Goal: Find specific page/section: Find specific page/section

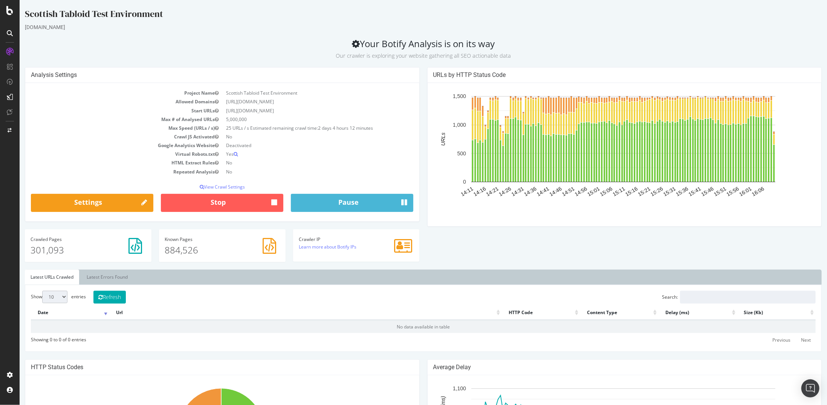
click at [8, 13] on icon at bounding box center [9, 10] width 7 height 9
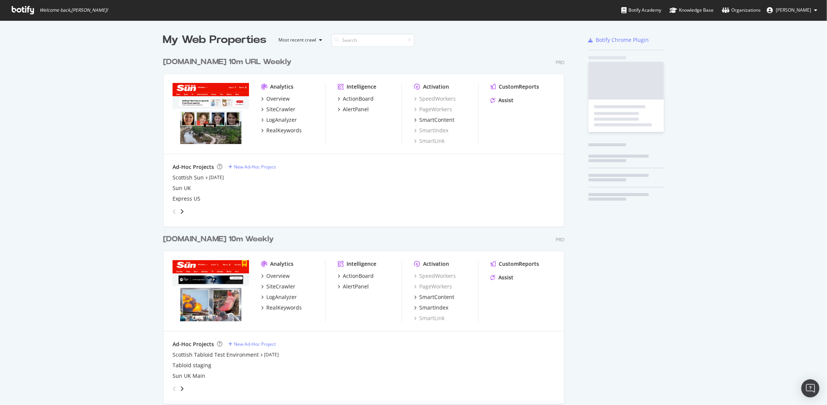
scroll to position [399, 816]
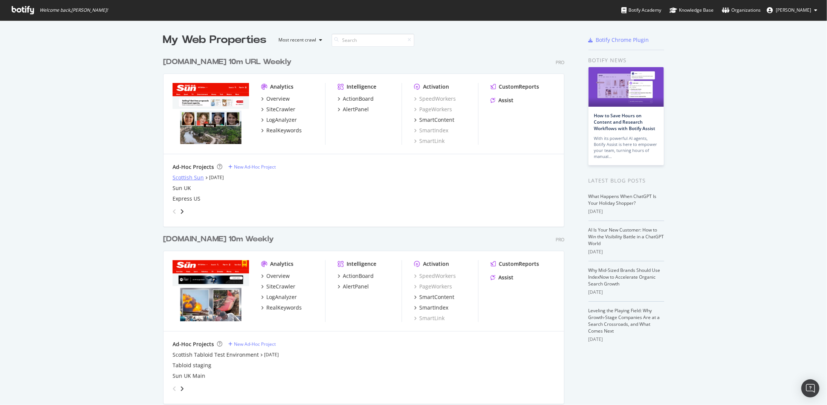
click at [189, 179] on div "Scottish Sun" at bounding box center [188, 178] width 31 height 8
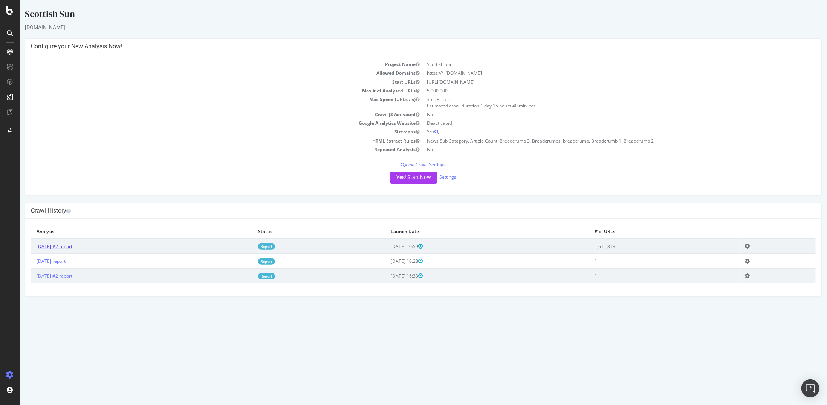
click at [53, 246] on link "[DATE] #2 report" at bounding box center [54, 246] width 36 height 6
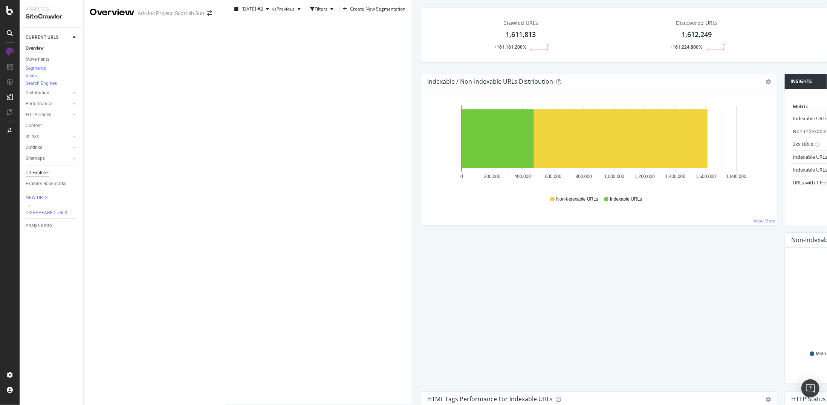
click at [37, 177] on div "Url Explorer" at bounding box center [37, 173] width 23 height 8
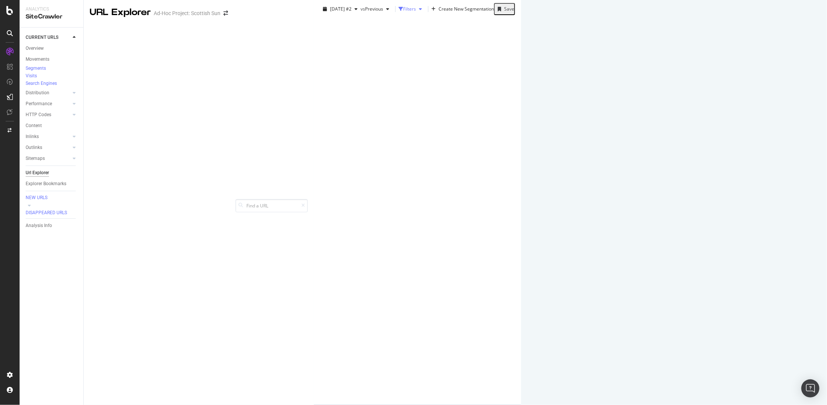
click at [403, 12] on div "Filters" at bounding box center [409, 9] width 13 height 6
click at [327, 26] on div "Add Filter" at bounding box center [337, 22] width 20 height 6
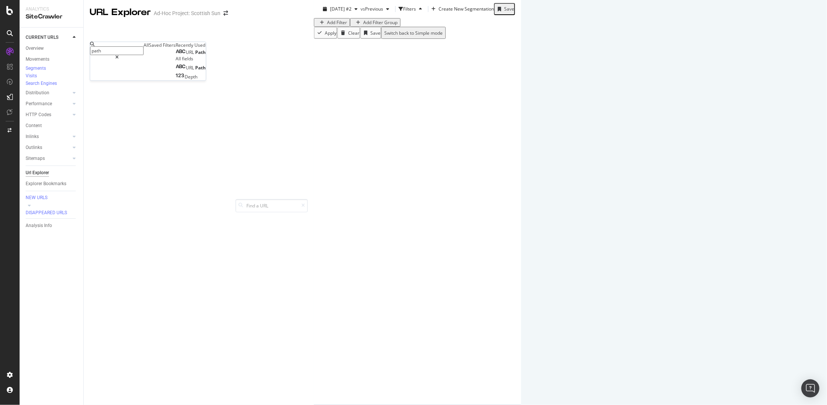
type input "path"
click at [176, 55] on div "URL Path" at bounding box center [191, 51] width 30 height 7
click at [195, 55] on span "Path" at bounding box center [200, 52] width 11 height 6
click at [124, 58] on span "Matches regex" at bounding box center [109, 54] width 31 height 6
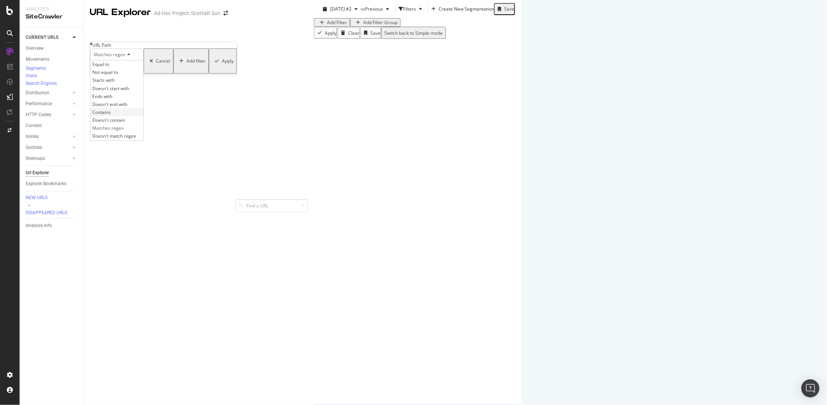
click at [127, 116] on div "Contains" at bounding box center [116, 112] width 53 height 8
click at [124, 69] on input "/topic/|/who/|/where/|/team/" at bounding box center [117, 64] width 54 height 9
type input "/video/"
click at [222, 64] on div "Apply" at bounding box center [228, 61] width 12 height 6
